Goal: Find specific page/section: Find specific page/section

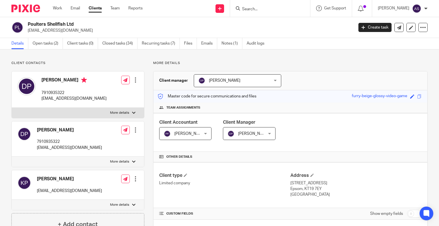
click at [254, 8] on input "Search" at bounding box center [266, 9] width 51 height 5
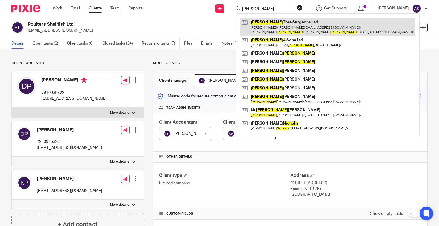
type input "[PERSON_NAME]"
click at [285, 25] on link at bounding box center [327, 27] width 175 height 18
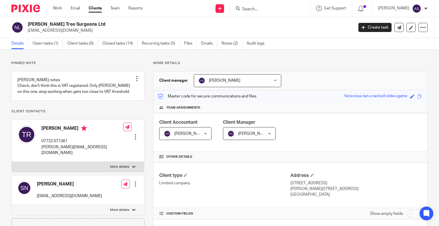
click at [269, 8] on input "Search" at bounding box center [266, 9] width 51 height 5
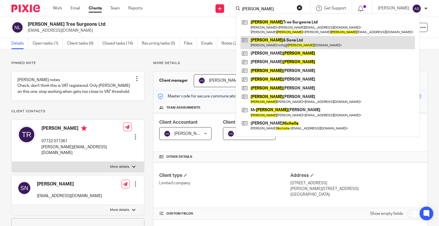
type input "[PERSON_NAME]"
click at [281, 42] on link at bounding box center [327, 42] width 175 height 13
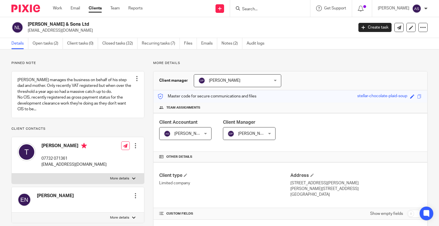
drag, startPoint x: 28, startPoint y: 24, endPoint x: 84, endPoint y: 25, distance: 56.0
click at [84, 25] on h2 "[PERSON_NAME] & Sons Ltd" at bounding box center [157, 24] width 258 height 6
copy h2 "[PERSON_NAME] & Sons Ltd"
click at [49, 28] on p "[EMAIL_ADDRESS][DOMAIN_NAME]" at bounding box center [189, 31] width 322 height 6
click at [259, 11] on input "Search" at bounding box center [266, 9] width 51 height 5
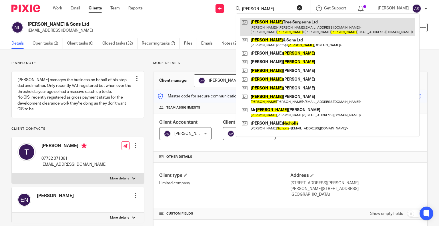
type input "[PERSON_NAME]"
click at [288, 27] on link at bounding box center [327, 27] width 175 height 18
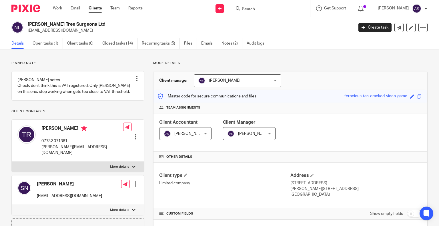
drag, startPoint x: 29, startPoint y: 24, endPoint x: 100, endPoint y: 18, distance: 71.6
click at [100, 18] on div "[PERSON_NAME] Tree Surgeons Ltd [EMAIL_ADDRESS][DOMAIN_NAME] Create task Update…" at bounding box center [219, 27] width 439 height 21
copy h2 "[PERSON_NAME] Tree Surgeons Ltd"
click at [80, 19] on div "Nichols Tree Surgeons Ltd info@nicholsandsons.co.uk Create task Update from Com…" at bounding box center [219, 27] width 439 height 21
drag, startPoint x: 28, startPoint y: 24, endPoint x: 117, endPoint y: 27, distance: 89.2
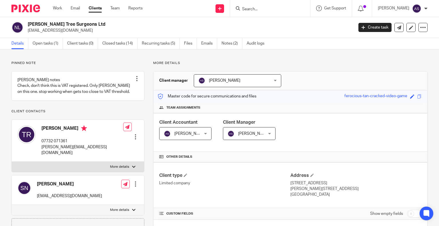
click at [121, 27] on h2 "[PERSON_NAME] Tree Surgeons Ltd" at bounding box center [157, 24] width 258 height 6
copy h2 "Nichols Tree Surgeons Ltd"
